Goal: Use online tool/utility: Use online tool/utility

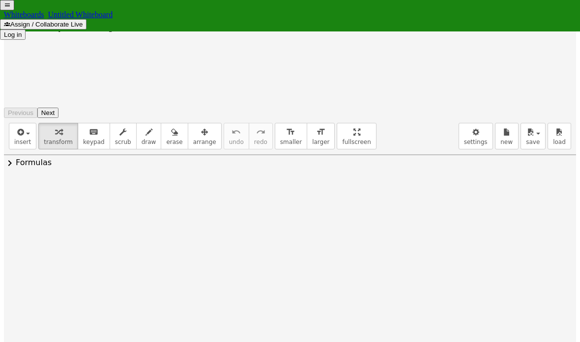
click at [16, 126] on icon "button" at bounding box center [19, 132] width 9 height 12
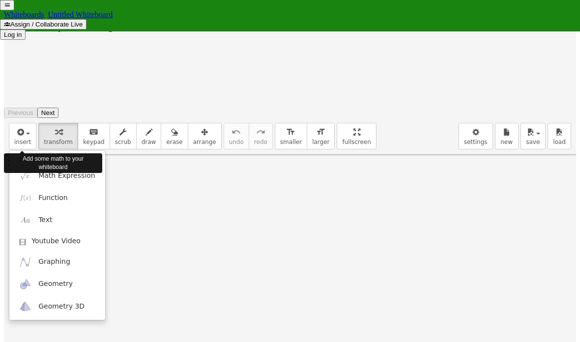
click at [28, 169] on img at bounding box center [25, 175] width 12 height 12
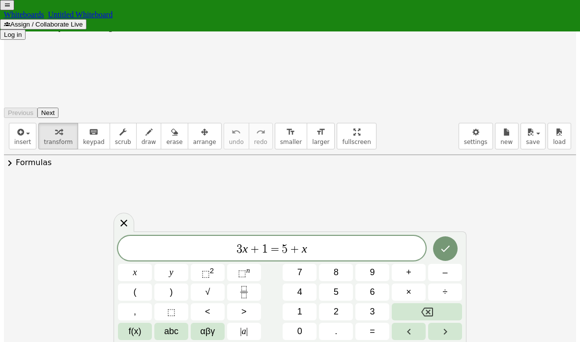
click at [397, 242] on span "3 x + 1 = 5 + x" at bounding box center [271, 249] width 307 height 14
click at [448, 308] on button "Backspace" at bounding box center [426, 311] width 70 height 17
click at [444, 307] on button "Backspace" at bounding box center [426, 311] width 70 height 17
click at [443, 307] on button "Backspace" at bounding box center [426, 311] width 70 height 17
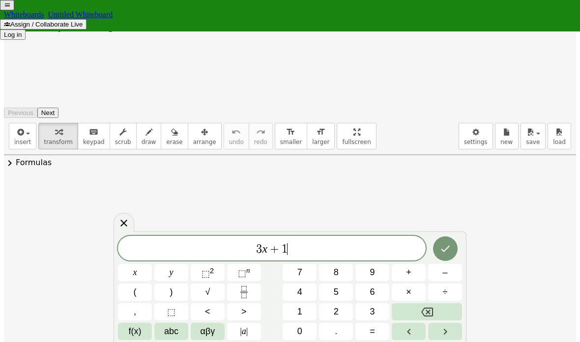
click at [442, 308] on button "Backspace" at bounding box center [426, 311] width 70 height 17
click at [443, 308] on button "Backspace" at bounding box center [426, 311] width 70 height 17
click at [442, 308] on button "Backspace" at bounding box center [426, 311] width 70 height 17
click at [443, 308] on button "Backspace" at bounding box center [426, 311] width 70 height 17
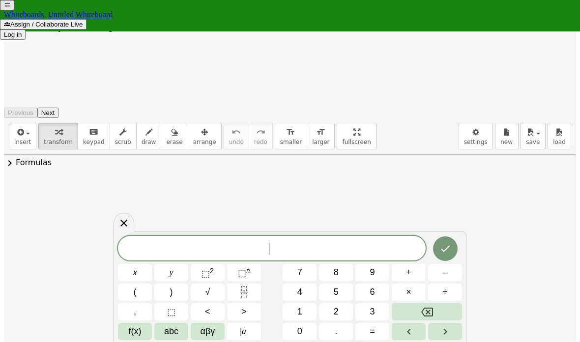
click at [443, 308] on button "Backspace" at bounding box center [426, 311] width 70 height 17
click at [133, 326] on span "f(x)" at bounding box center [134, 331] width 13 height 10
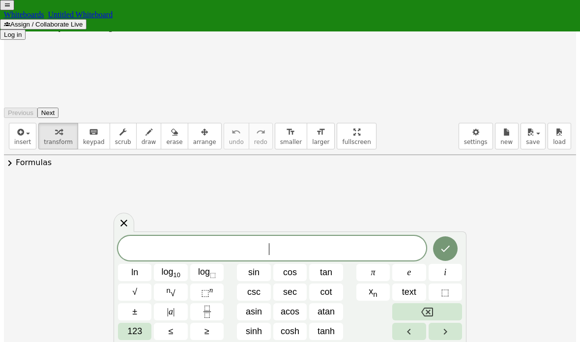
click at [434, 308] on button "Backspace" at bounding box center [427, 311] width 70 height 17
click at [133, 330] on span "123" at bounding box center [134, 331] width 15 height 10
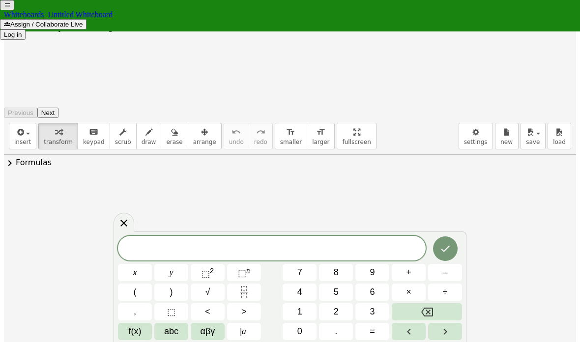
click at [136, 331] on span "f(x)" at bounding box center [134, 331] width 13 height 10
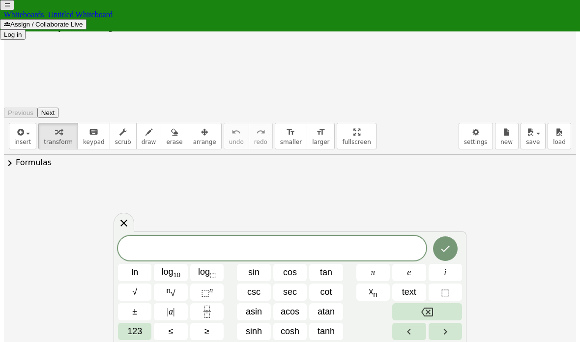
click at [133, 332] on span "123" at bounding box center [134, 331] width 15 height 10
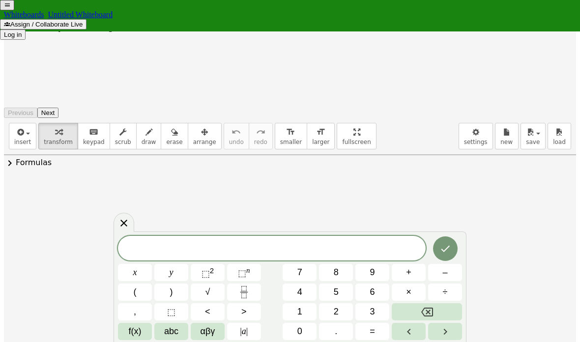
click at [171, 270] on button "y" at bounding box center [171, 272] width 34 height 17
click at [210, 315] on span "<" at bounding box center [207, 311] width 5 height 10
click at [209, 292] on span "√" at bounding box center [207, 292] width 5 height 10
click at [136, 271] on button "x" at bounding box center [135, 272] width 34 height 17
click at [372, 244] on span "y < √ x ​" at bounding box center [271, 248] width 307 height 15
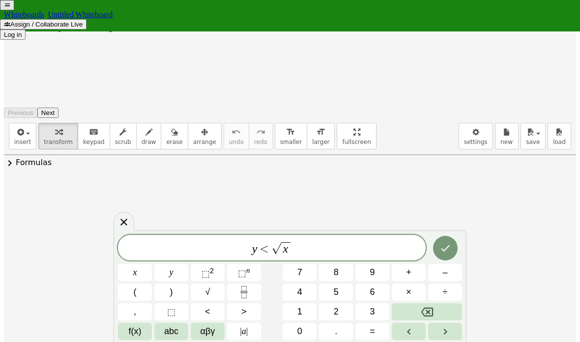
click at [439, 244] on icon "Done" at bounding box center [445, 248] width 12 height 12
click at [127, 221] on icon at bounding box center [123, 223] width 7 height 7
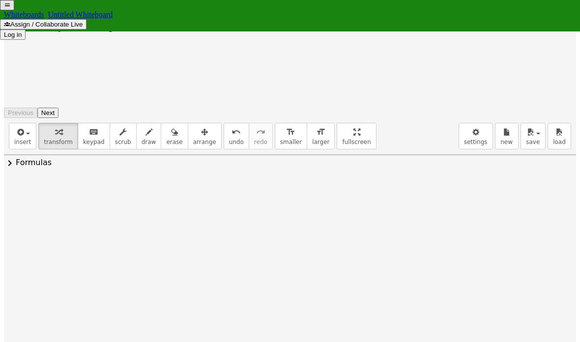
click at [18, 23] on button "button" at bounding box center [11, 18] width 14 height 10
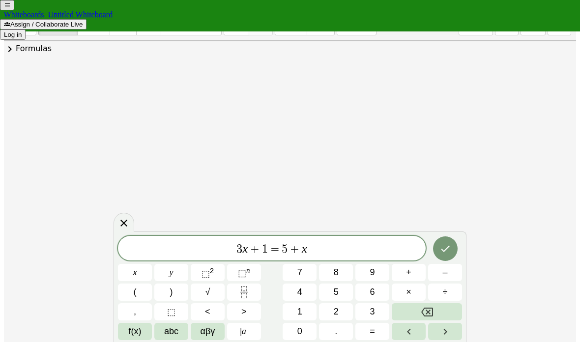
click at [130, 218] on icon at bounding box center [124, 223] width 12 height 12
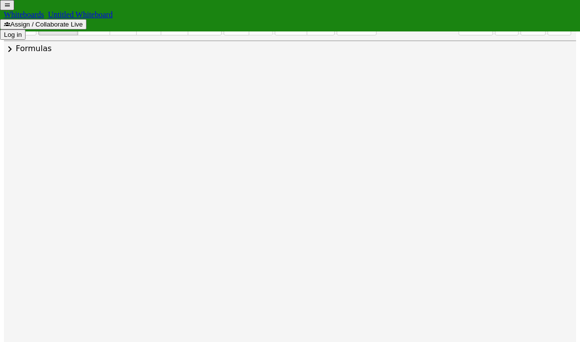
scroll to position [46, 0]
click at [19, 31] on span "insert" at bounding box center [22, 28] width 17 height 7
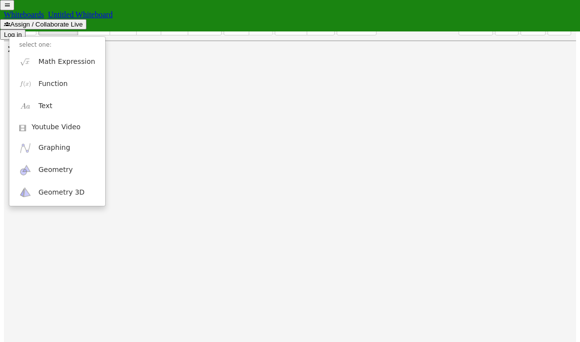
click at [160, 144] on div at bounding box center [290, 171] width 580 height 342
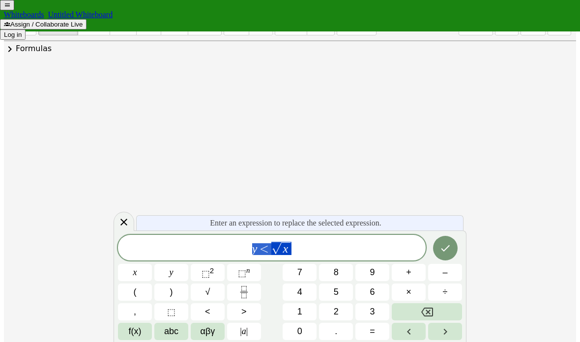
click at [364, 250] on span "y < √ x" at bounding box center [271, 248] width 307 height 15
click at [448, 248] on button "Done" at bounding box center [445, 248] width 25 height 25
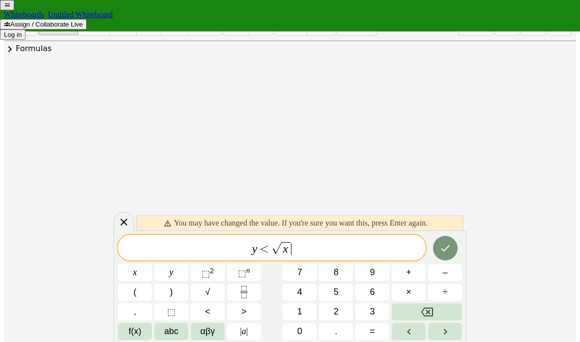
click at [130, 219] on icon at bounding box center [124, 222] width 12 height 12
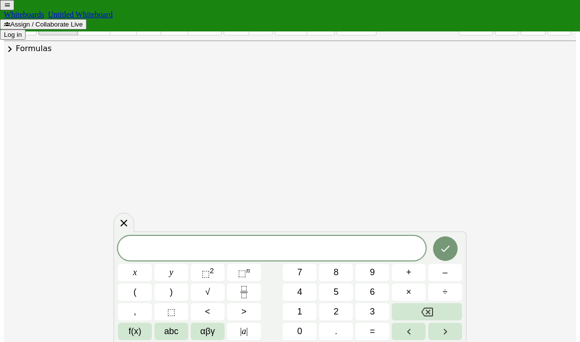
click at [202, 99] on div at bounding box center [121, 81] width 204 height 36
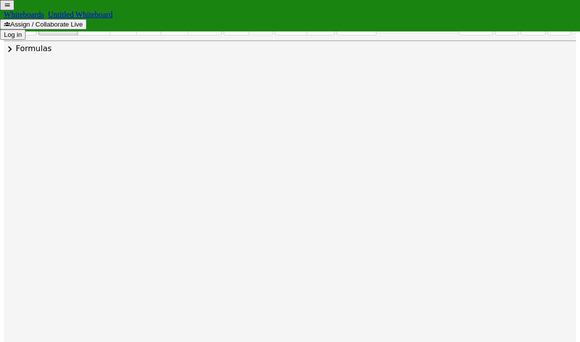
click at [20, 31] on span "insert" at bounding box center [22, 28] width 17 height 7
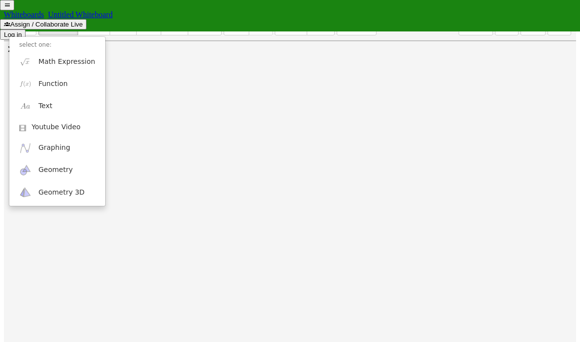
click at [26, 154] on img at bounding box center [25, 148] width 12 height 12
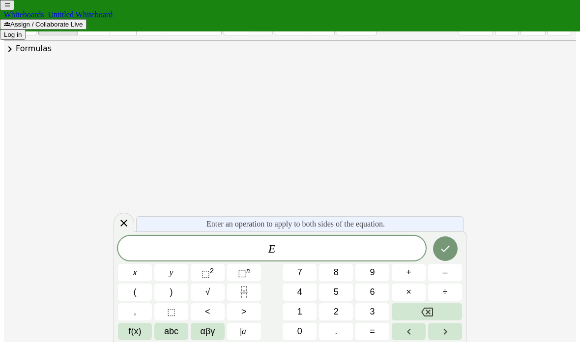
click at [449, 247] on button "Done" at bounding box center [445, 248] width 25 height 25
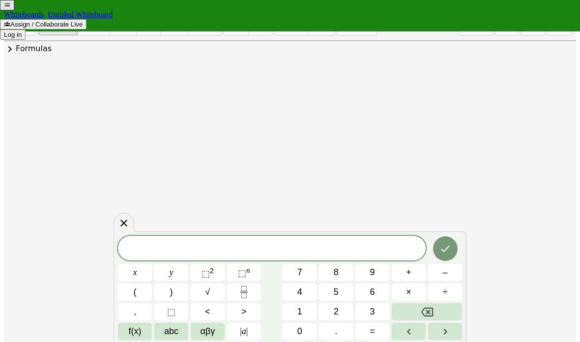
click at [129, 227] on icon at bounding box center [124, 223] width 12 height 12
